Goal: Information Seeking & Learning: Find specific fact

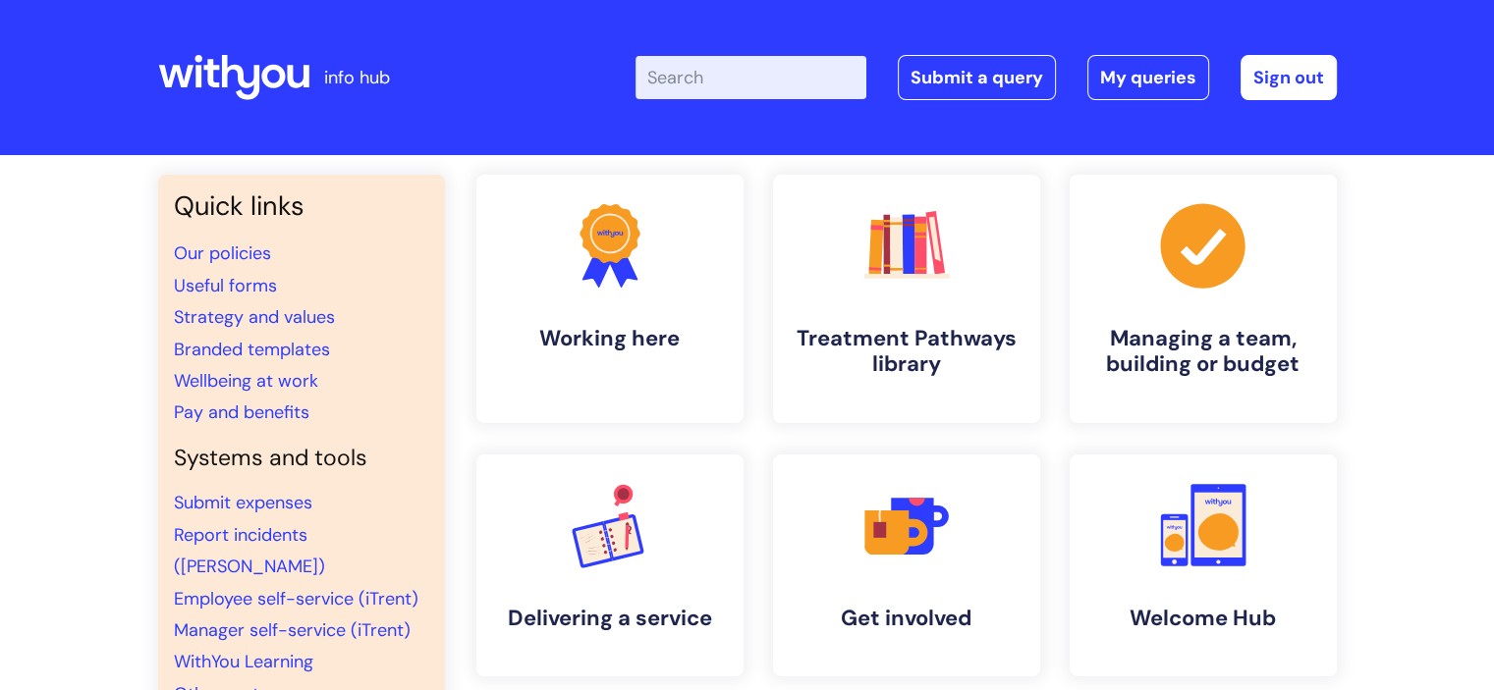
click at [723, 82] on input "Enter your search term here..." at bounding box center [750, 77] width 231 height 43
type input "SSP"
click button "Search" at bounding box center [0, 0] width 0 height 0
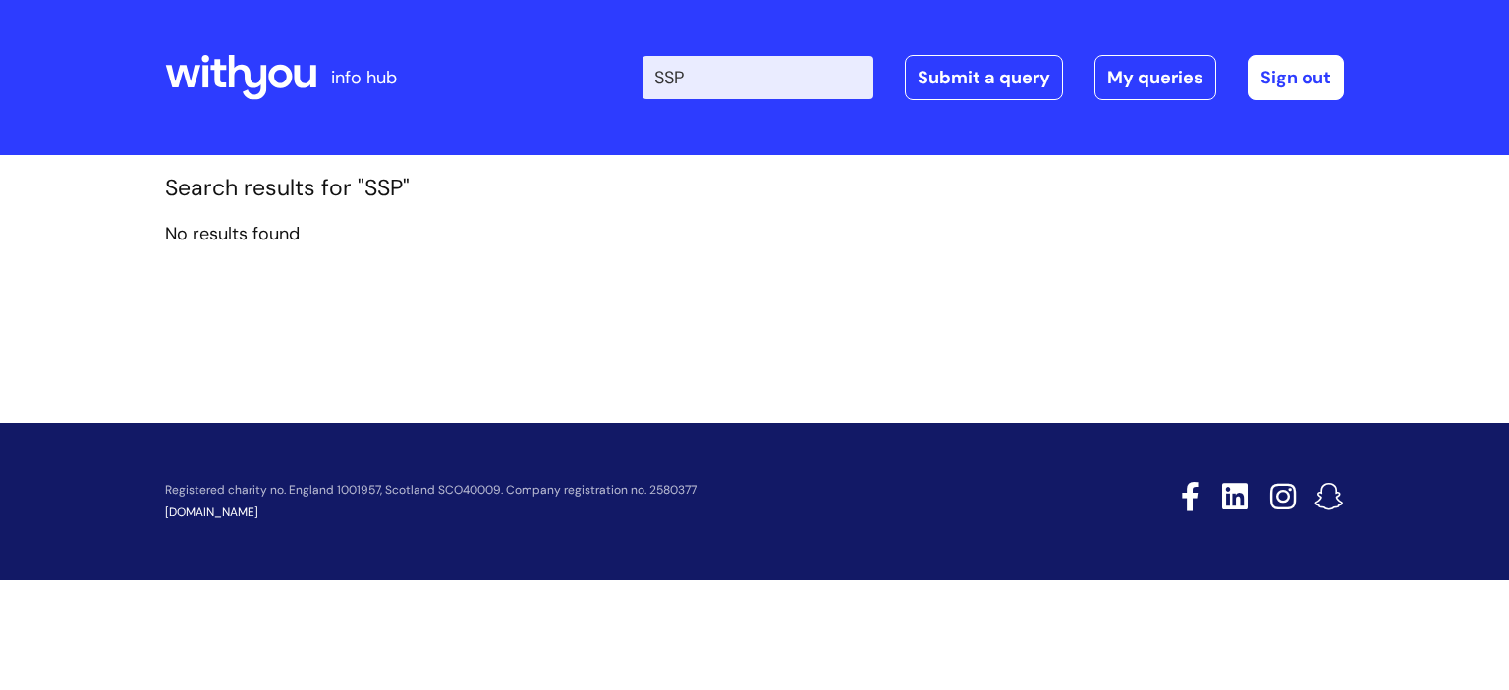
drag, startPoint x: 714, startPoint y: 77, endPoint x: 670, endPoint y: 72, distance: 44.5
click at [670, 72] on input "SSP" at bounding box center [757, 77] width 231 height 43
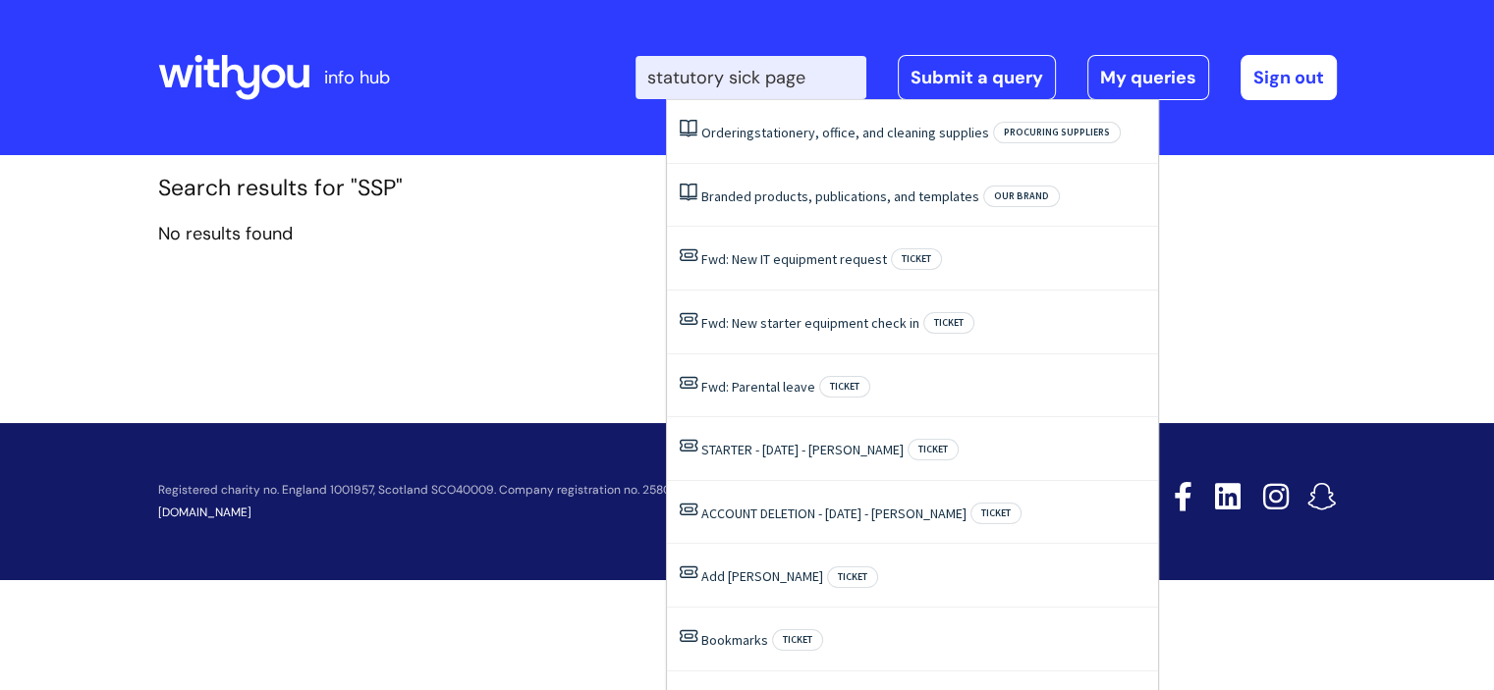
type input "statutory sick page"
click button "Search" at bounding box center [0, 0] width 0 height 0
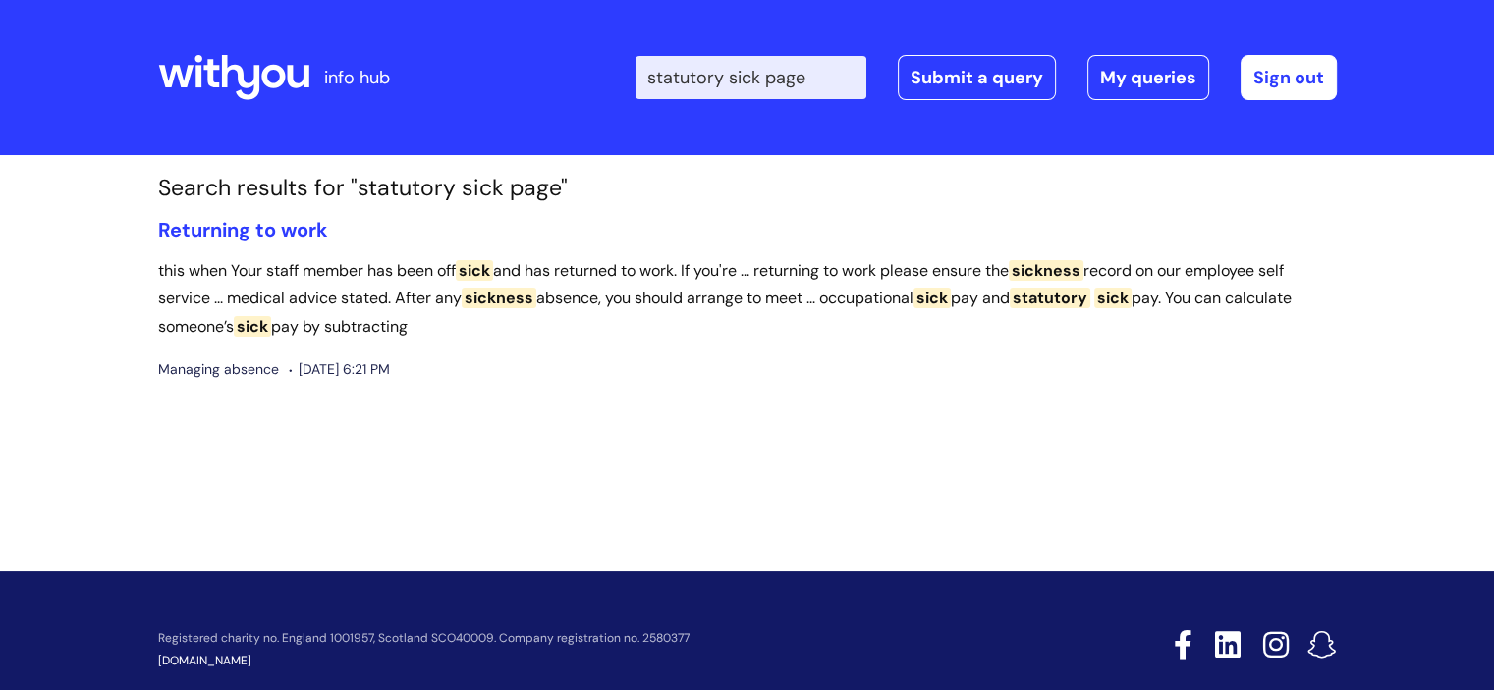
click at [831, 83] on input "statutory sick page" at bounding box center [750, 77] width 231 height 43
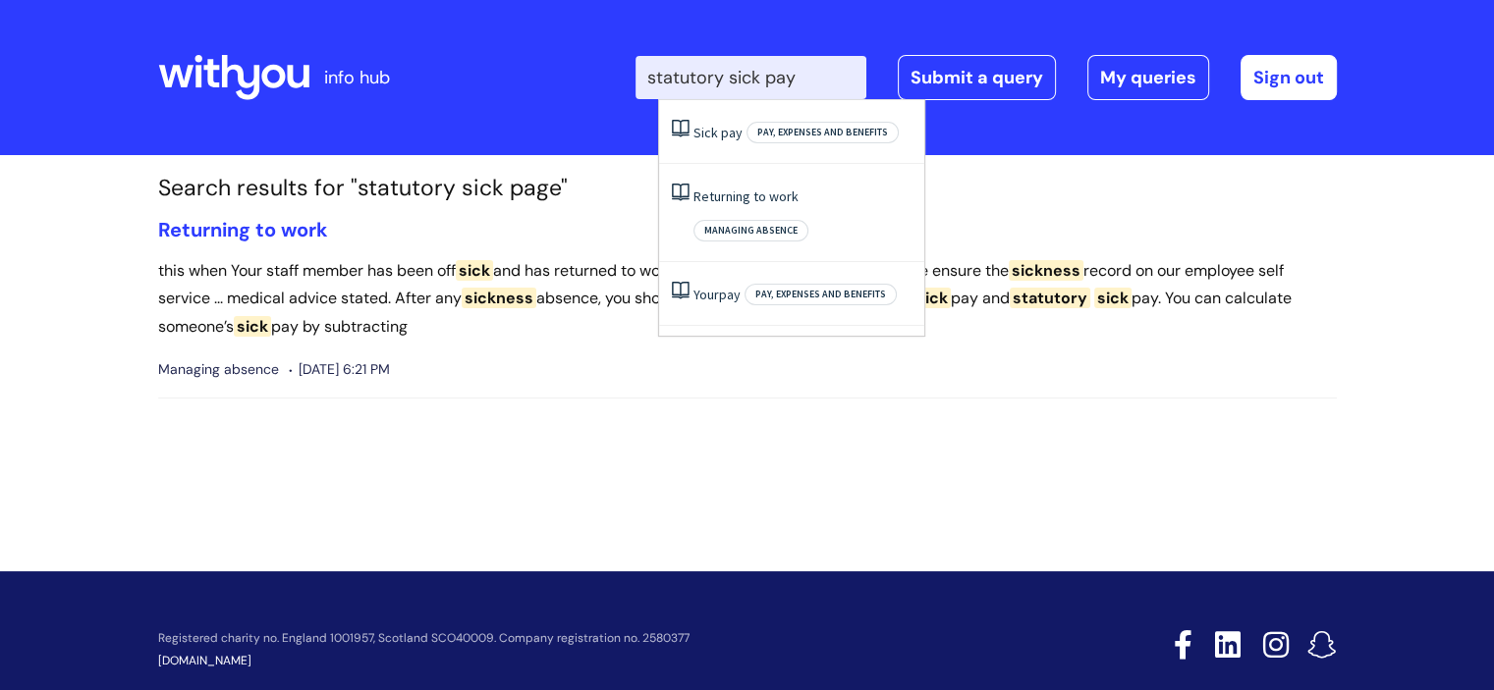
type input "statutory sick pay"
click button "Search" at bounding box center [0, 0] width 0 height 0
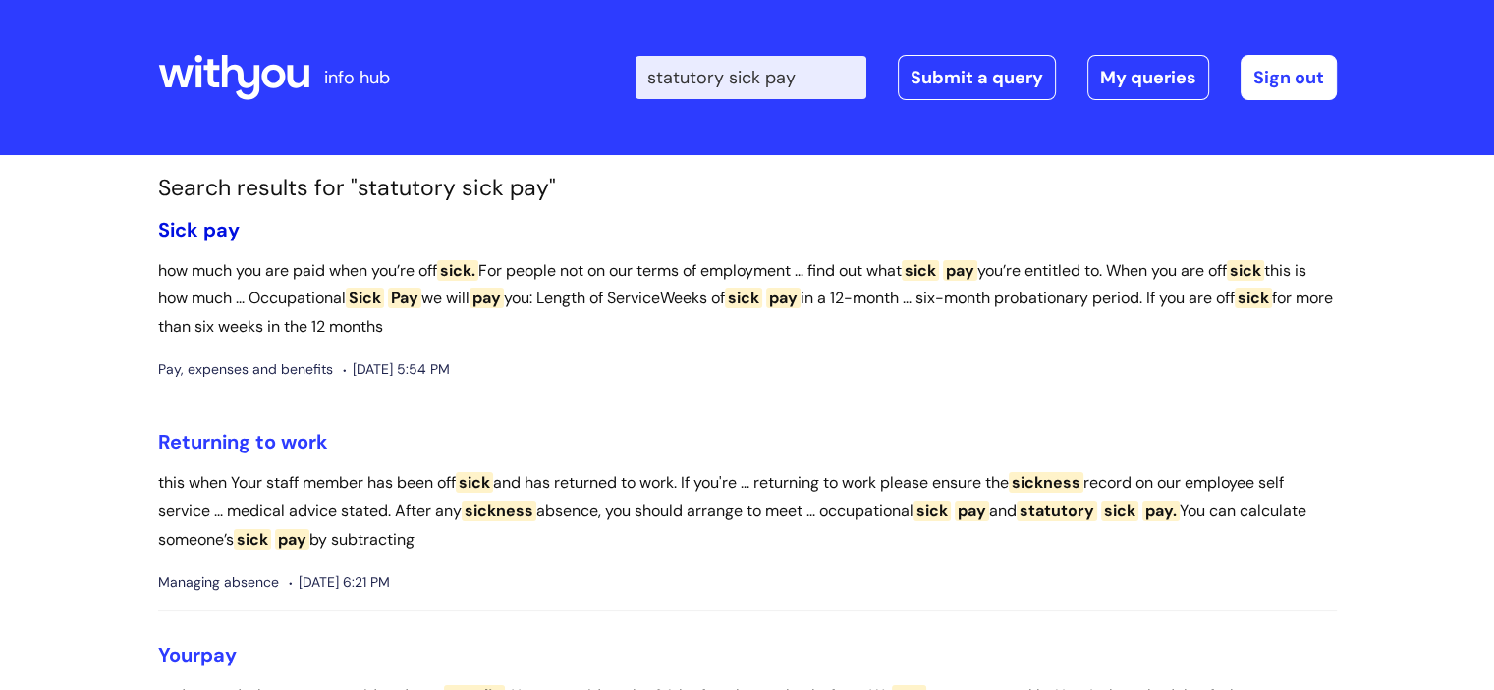
click at [211, 221] on span "pay" at bounding box center [221, 230] width 36 height 26
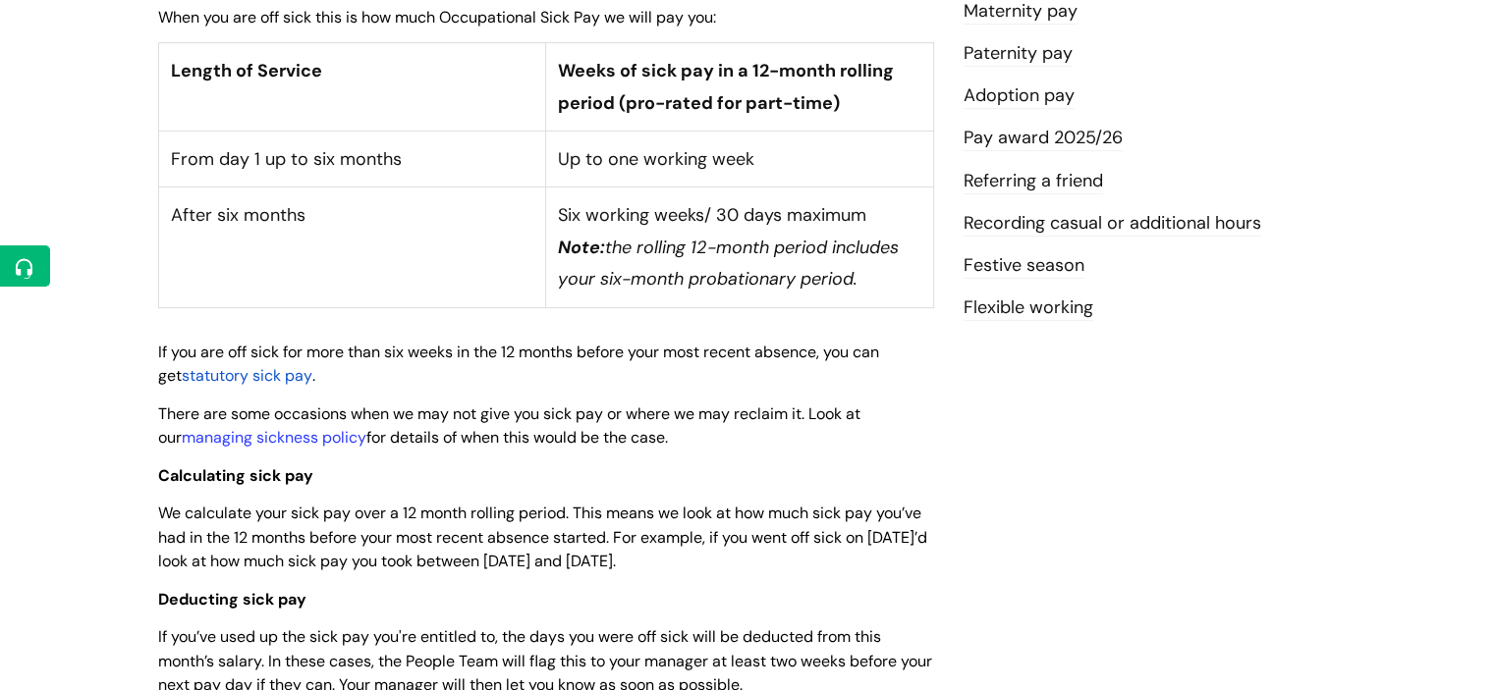
scroll to position [295, 0]
